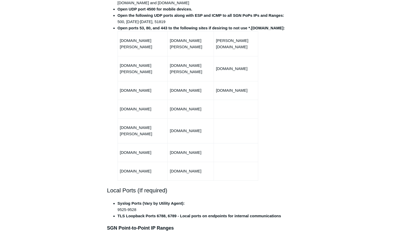
scroll to position [322, 0]
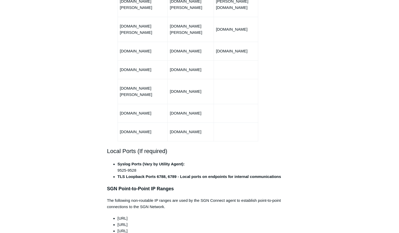
drag, startPoint x: 108, startPoint y: 113, endPoint x: 251, endPoint y: 207, distance: 171.4
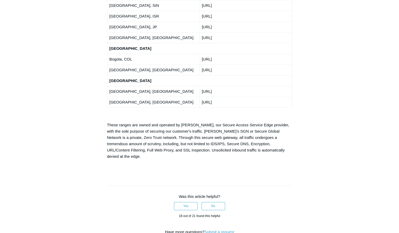
scroll to position [1072, 0]
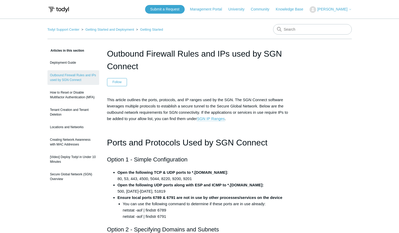
scroll to position [494, 0]
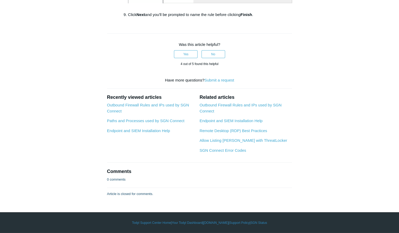
scroll to position [1049, 0]
click at [118, 133] on link "Endpoint and SIEM Installation Help" at bounding box center [138, 131] width 63 height 4
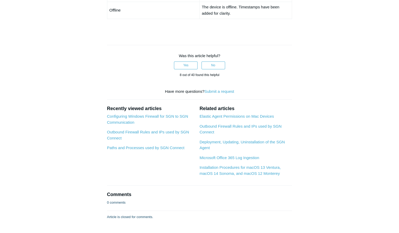
scroll to position [525, 0]
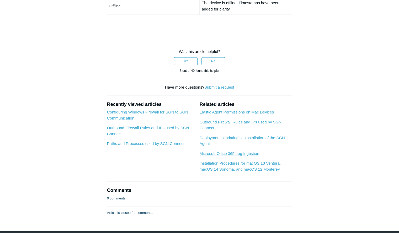
click at [225, 152] on link "Microsoft Office 365 Log Ingestion" at bounding box center [229, 153] width 60 height 4
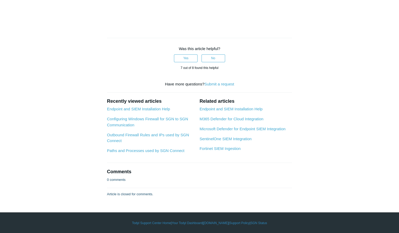
scroll to position [2964, 0]
click at [215, 131] on link "Microsoft Defender for Endpoint SIEM Integration" at bounding box center [242, 128] width 86 height 4
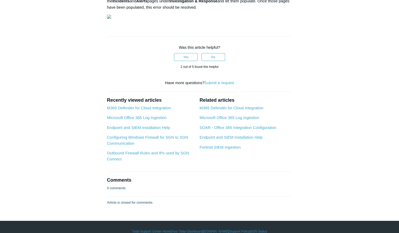
scroll to position [813, 0]
